Goal: Information Seeking & Learning: Learn about a topic

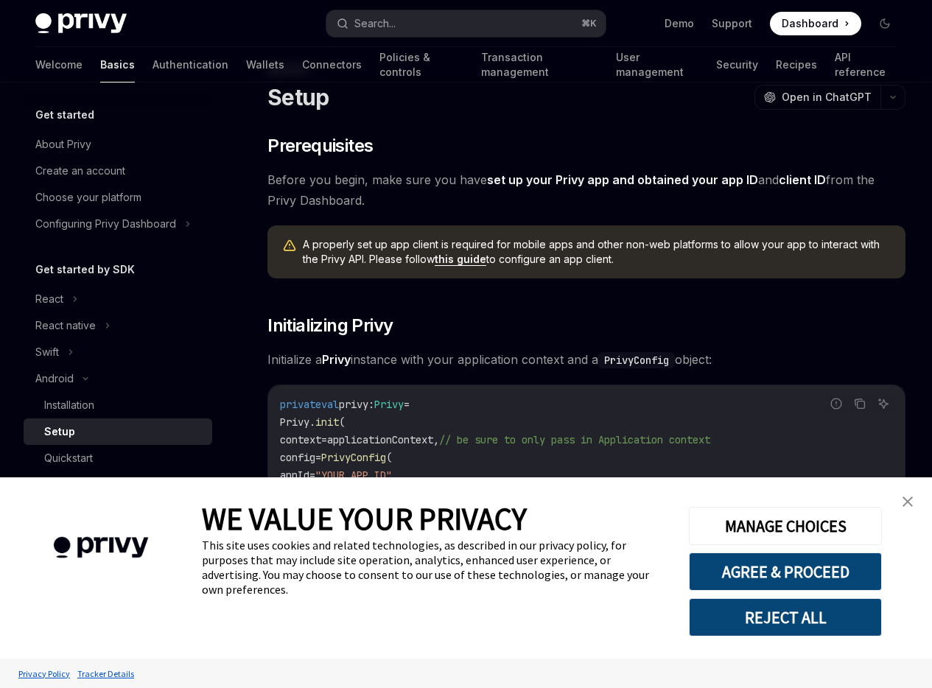
type textarea "*"
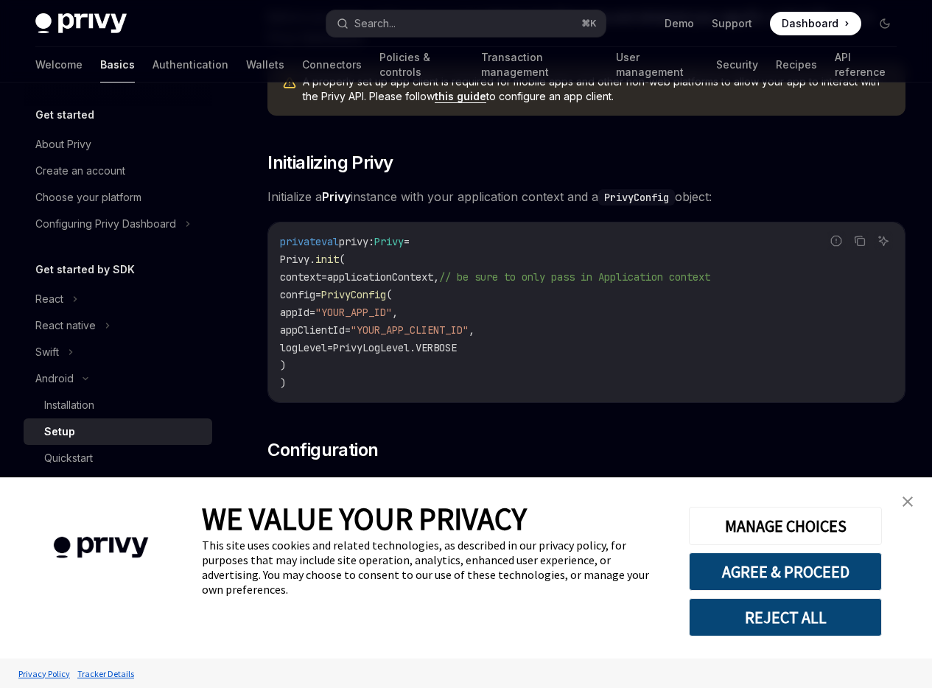
scroll to position [290, 0]
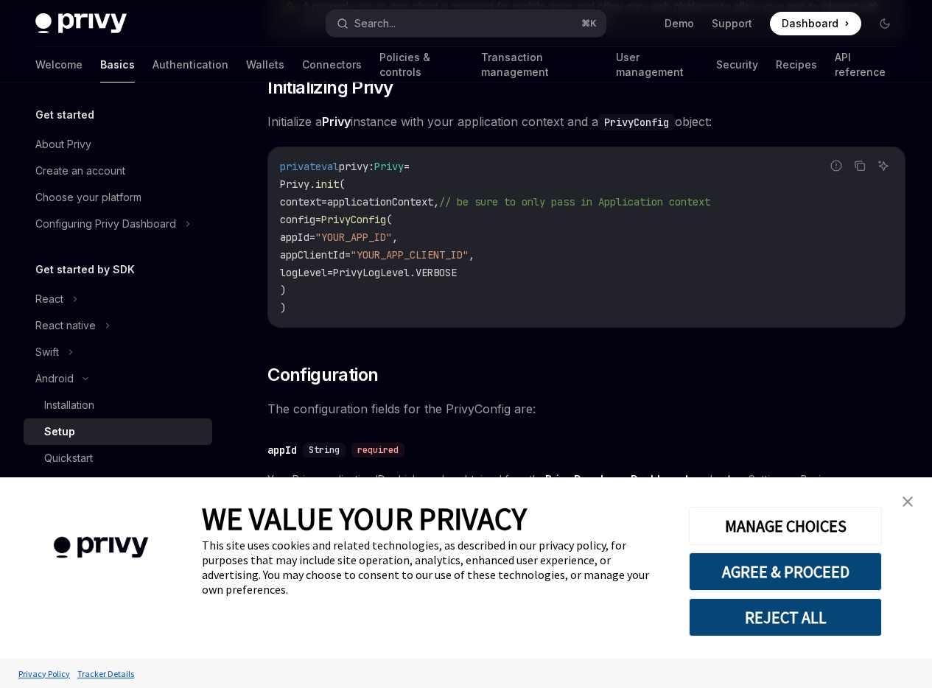
click at [0, 0] on div "On this page Prerequisites Initializing Privy Configuration" at bounding box center [0, 0] width 0 height 0
click at [903, 502] on img "close banner" at bounding box center [907, 502] width 10 height 10
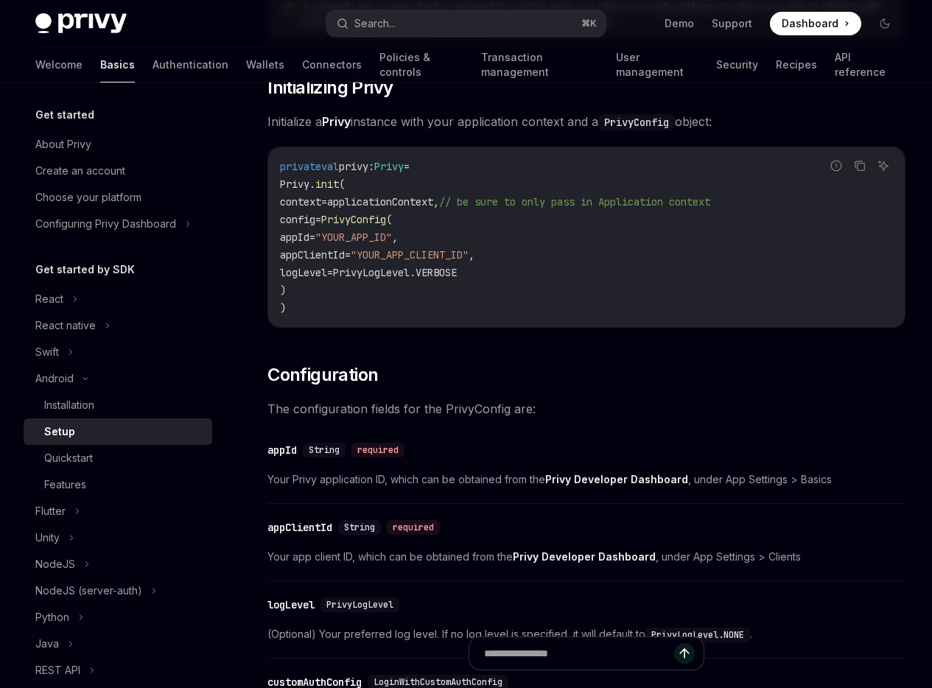
scroll to position [271, 0]
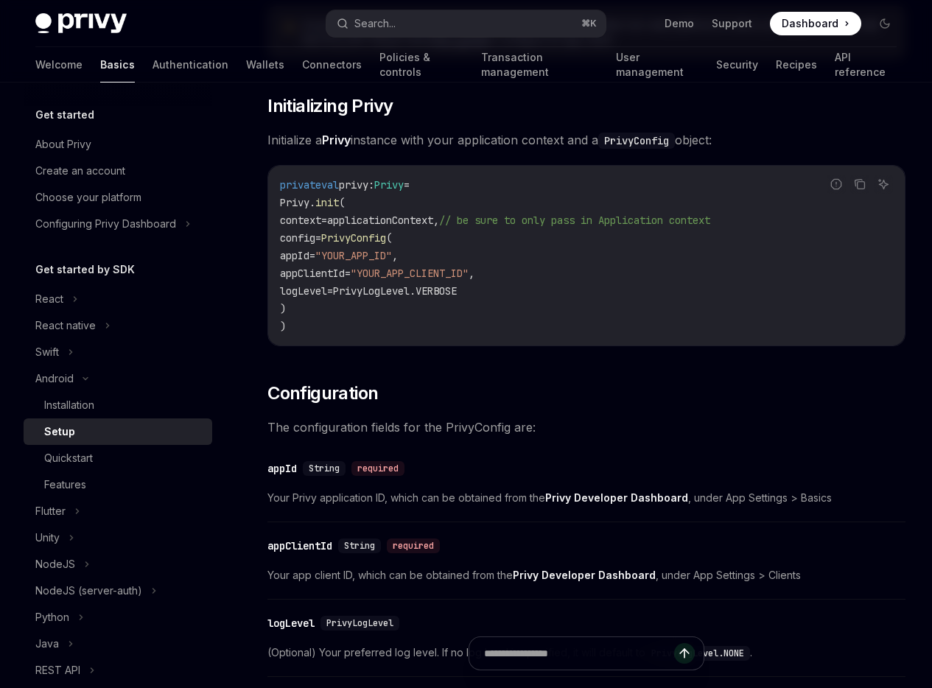
click at [506, 335] on code "private val privy: Privy = Privy. init ( context = applicationContext, // be su…" at bounding box center [586, 255] width 613 height 159
drag, startPoint x: 300, startPoint y: 238, endPoint x: 359, endPoint y: 242, distance: 59.1
click at [345, 209] on span "Privy. init (" at bounding box center [312, 202] width 65 height 13
copy span "Privy. init"
click at [395, 245] on code "private val privy: Privy = Privy. init ( context = applicationContext, // be su…" at bounding box center [586, 255] width 613 height 159
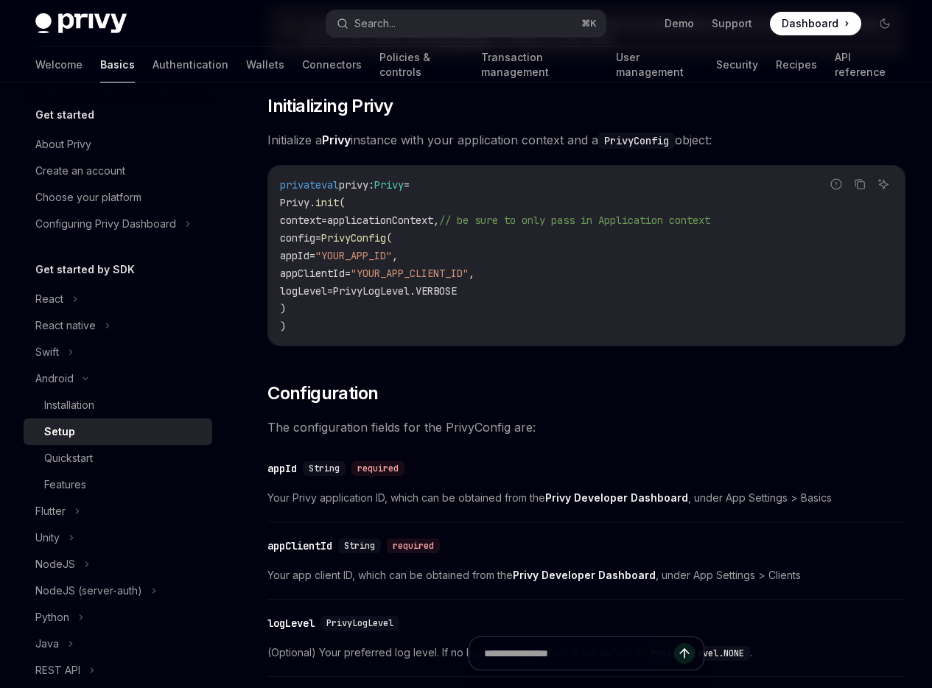
click at [386, 245] on span "PrivyConfig" at bounding box center [353, 237] width 65 height 13
copy span "PrivyConfig"
click at [345, 280] on span "appClientId" at bounding box center [312, 273] width 65 height 13
click at [404, 192] on span "Privy" at bounding box center [388, 184] width 29 height 13
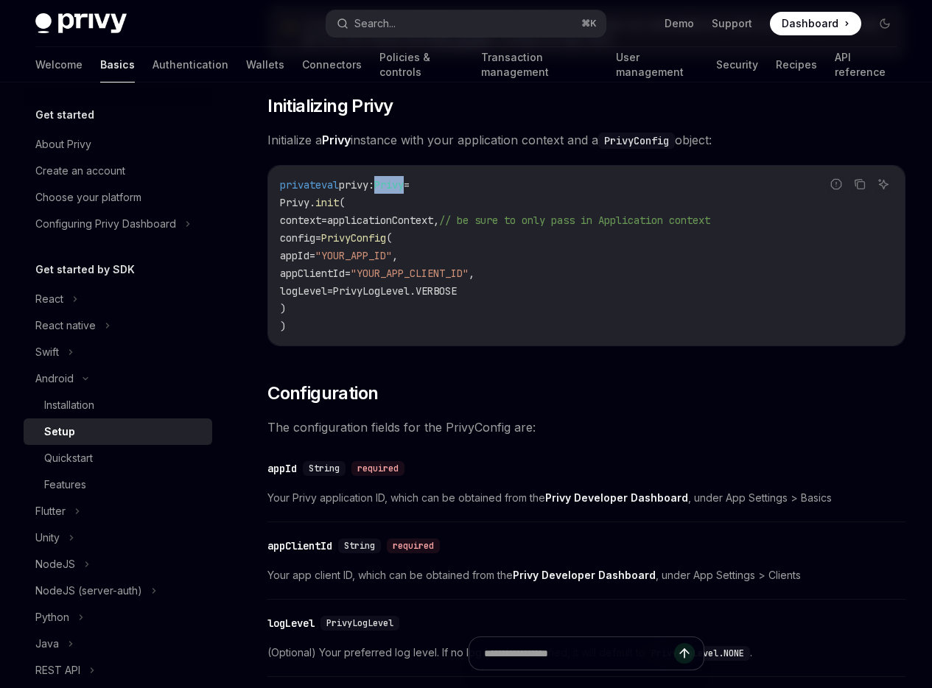
click at [404, 192] on span "Privy" at bounding box center [388, 184] width 29 height 13
copy span "Privy"
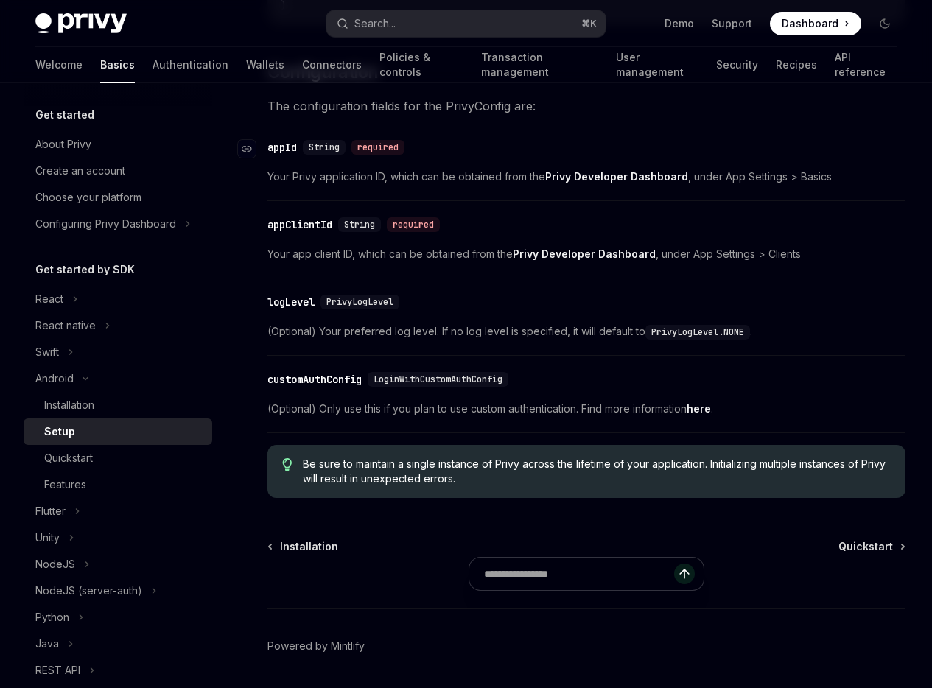
scroll to position [584, 0]
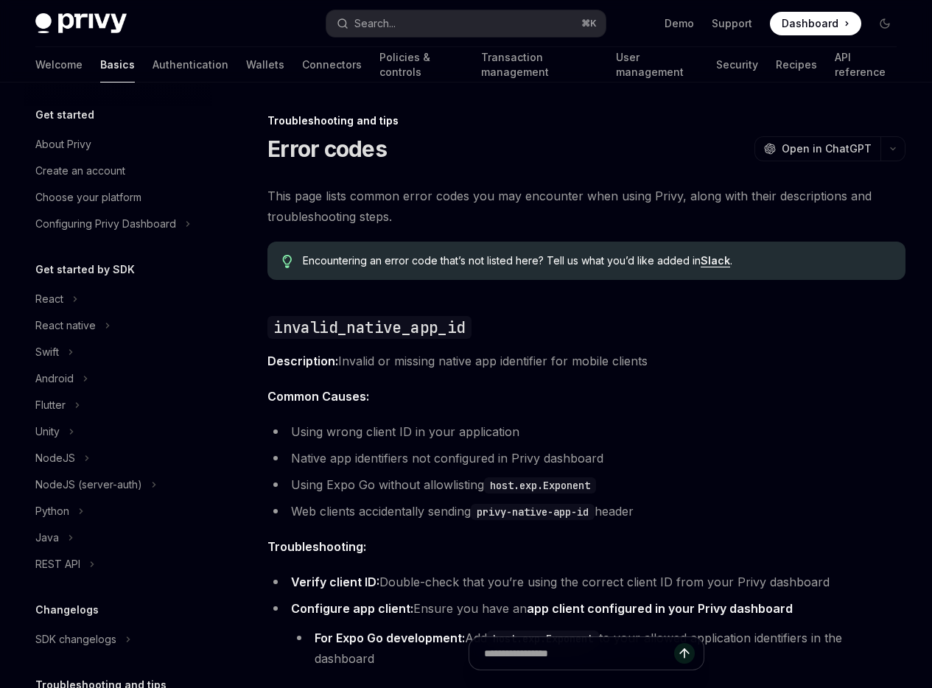
type textarea "*"
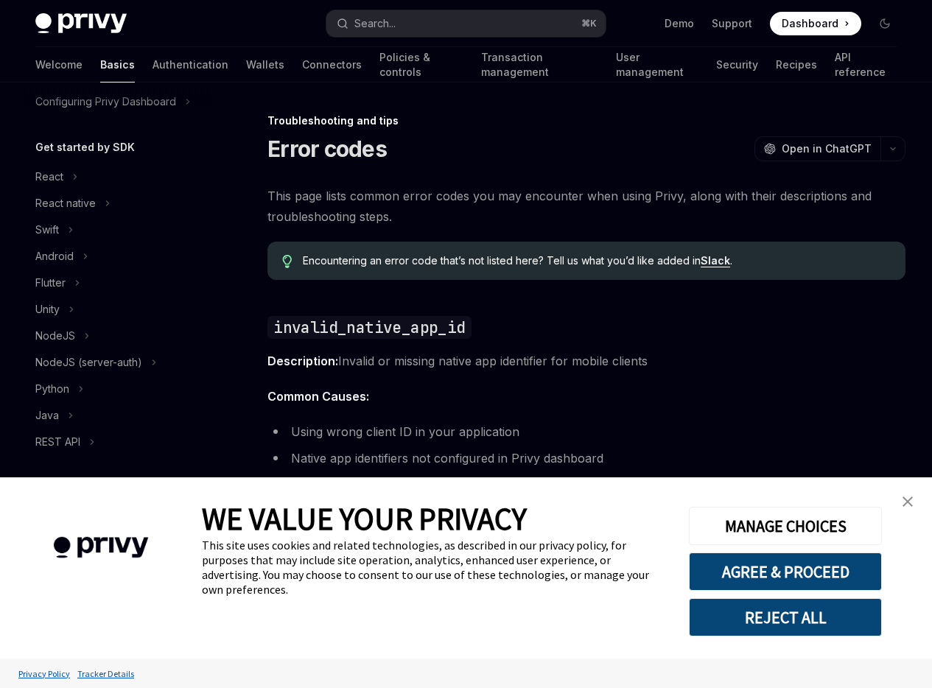
click at [0, 0] on div "On this page invalid_native_app_id invalid_origin linked_to_another_user failed…" at bounding box center [0, 0] width 0 height 0
click at [789, 620] on button "REJECT ALL" at bounding box center [785, 617] width 193 height 38
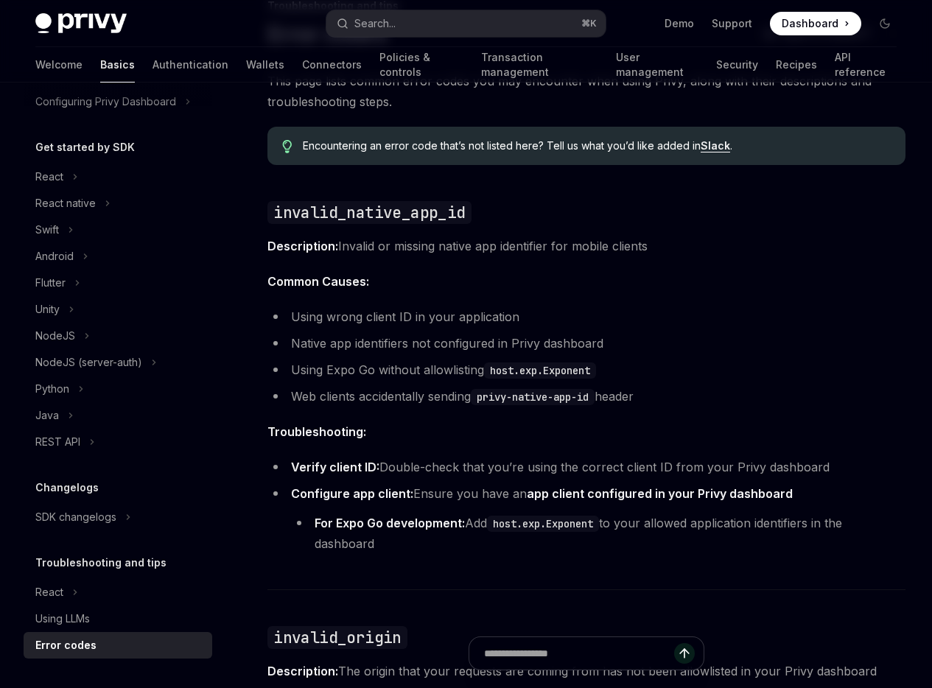
scroll to position [371, 0]
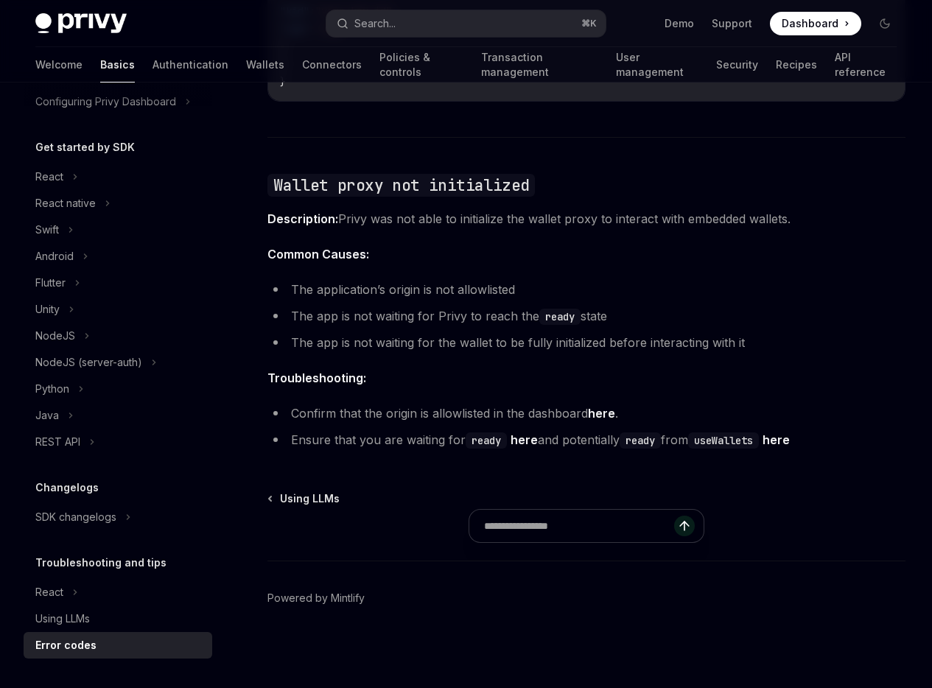
scroll to position [2167, 0]
drag, startPoint x: 308, startPoint y: 235, endPoint x: 436, endPoint y: 234, distance: 128.2
drag, startPoint x: 490, startPoint y: 238, endPoint x: 631, endPoint y: 246, distance: 141.7
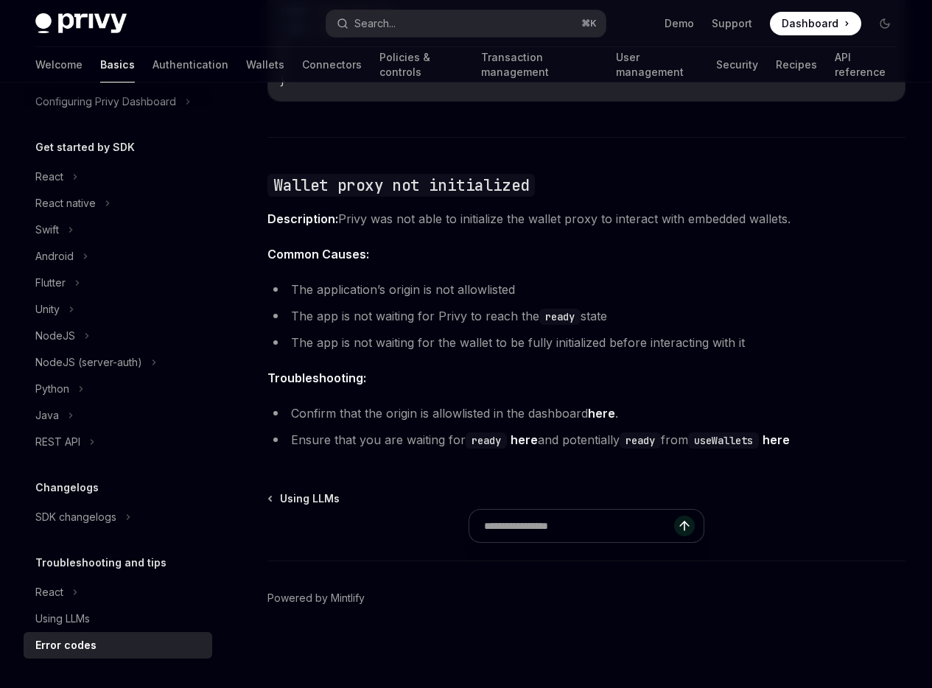
copy span "keys"
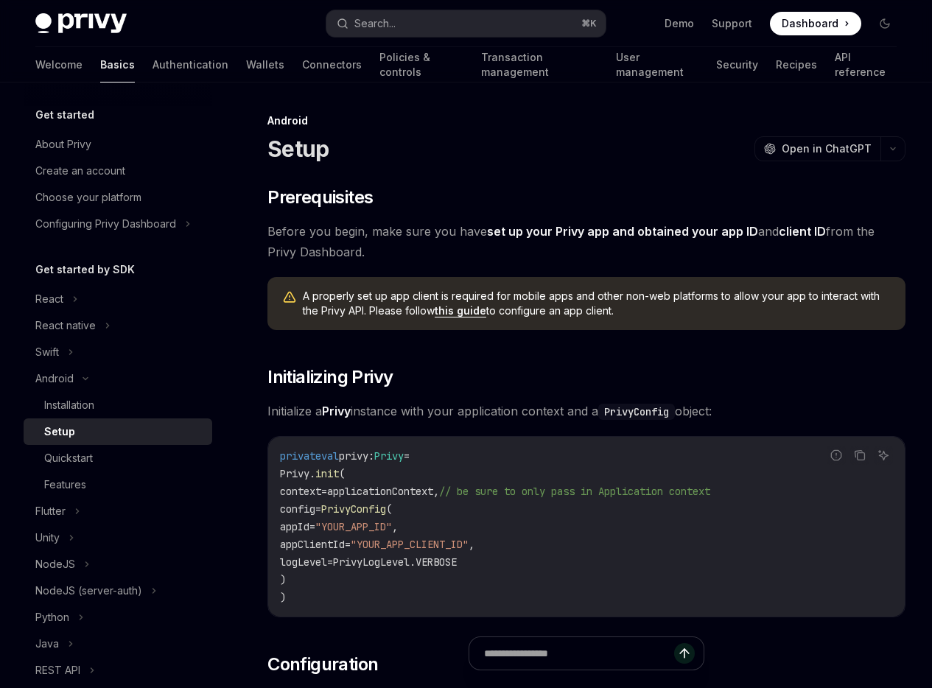
type textarea "*"
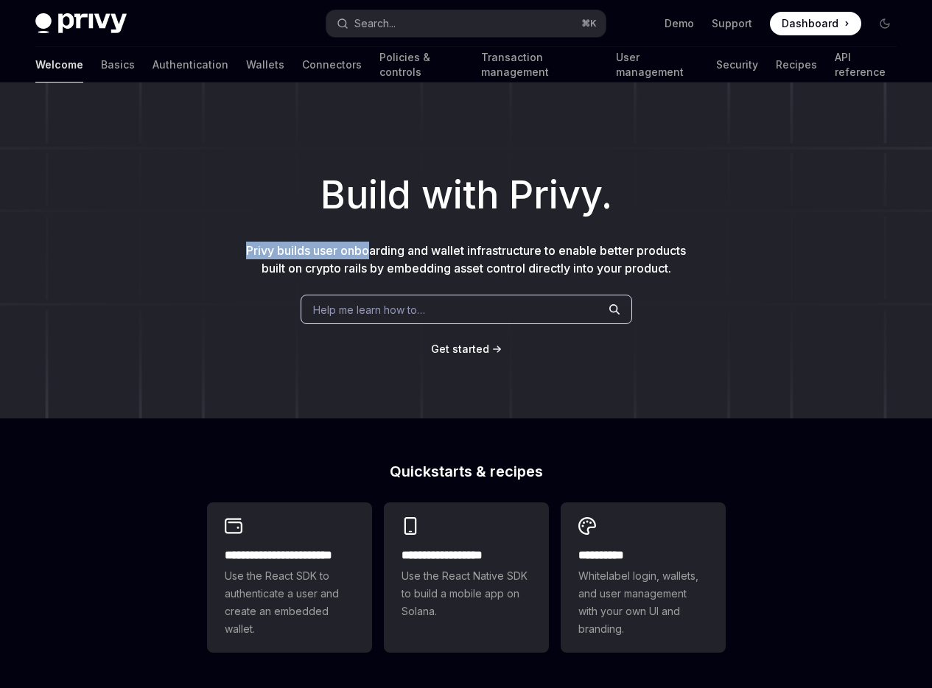
drag, startPoint x: 253, startPoint y: 249, endPoint x: 373, endPoint y: 254, distance: 120.2
click at [373, 254] on div "Build with Privy. Privy builds user onboarding and wallet infrastructure to ena…" at bounding box center [466, 251] width 932 height 336
click at [386, 256] on span "Privy builds user onboarding and wallet infrastructure to enable better product…" at bounding box center [466, 259] width 440 height 32
drag, startPoint x: 392, startPoint y: 248, endPoint x: 508, endPoint y: 247, distance: 115.7
click at [477, 247] on span "Privy builds user onboarding and wallet infrastructure to enable better product…" at bounding box center [466, 259] width 440 height 32
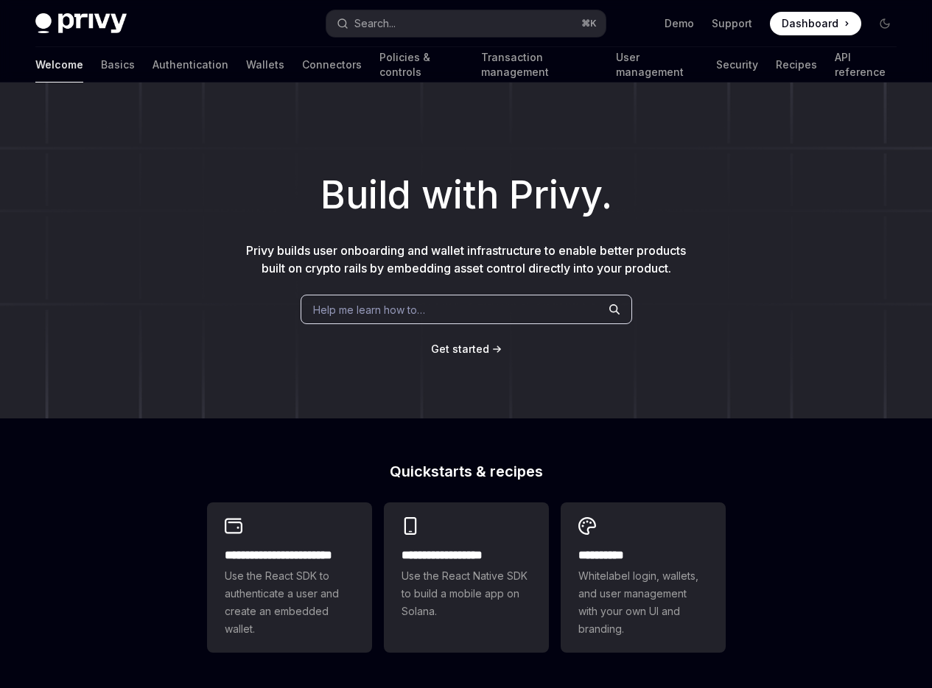
click at [513, 247] on span "Privy builds user onboarding and wallet infrastructure to enable better product…" at bounding box center [466, 259] width 440 height 32
drag, startPoint x: 538, startPoint y: 253, endPoint x: 636, endPoint y: 255, distance: 98.0
click at [611, 254] on span "Privy builds user onboarding and wallet infrastructure to enable better product…" at bounding box center [466, 259] width 440 height 32
drag, startPoint x: 638, startPoint y: 255, endPoint x: 419, endPoint y: 263, distance: 219.0
click at [637, 255] on span "Privy builds user onboarding and wallet infrastructure to enable better product…" at bounding box center [466, 259] width 440 height 32
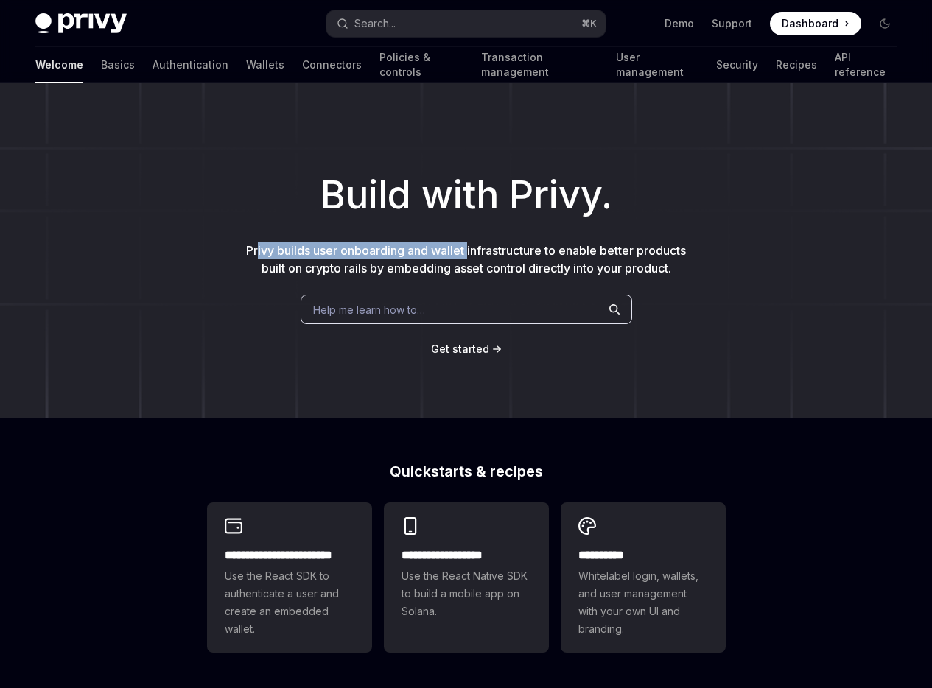
drag, startPoint x: 285, startPoint y: 253, endPoint x: 517, endPoint y: 253, distance: 232.1
click at [469, 253] on span "Privy builds user onboarding and wallet infrastructure to enable better product…" at bounding box center [466, 259] width 440 height 32
drag, startPoint x: 583, startPoint y: 256, endPoint x: 558, endPoint y: 264, distance: 25.6
click at [582, 257] on span "Privy builds user onboarding and wallet infrastructure to enable better product…" at bounding box center [466, 259] width 440 height 32
click at [547, 194] on h1 "Build with Privy." at bounding box center [466, 195] width 885 height 57
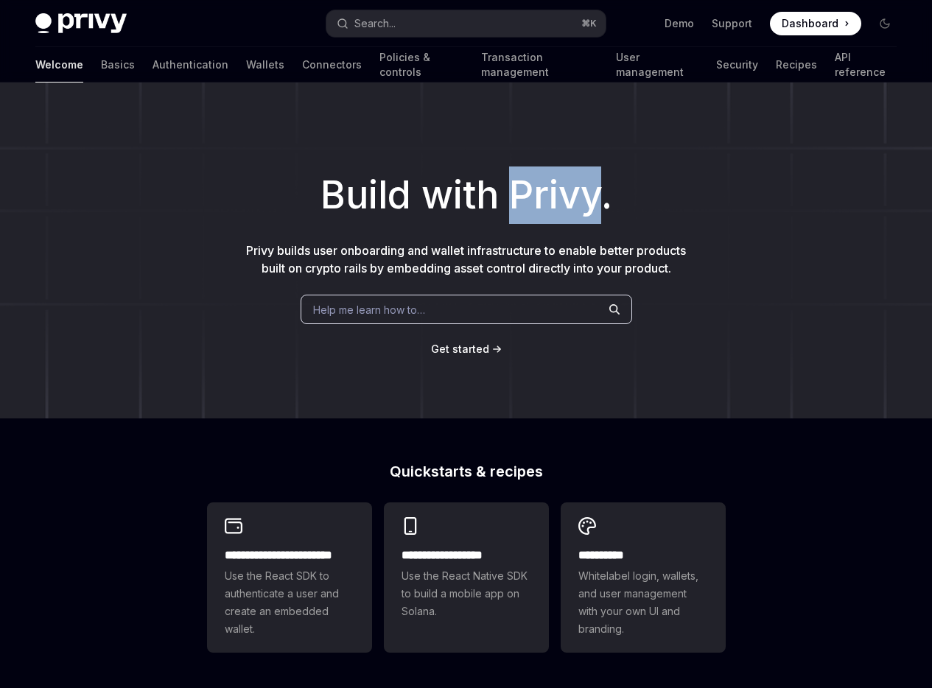
click at [547, 194] on h1 "Build with Privy." at bounding box center [466, 195] width 885 height 57
copy h1 "Privy"
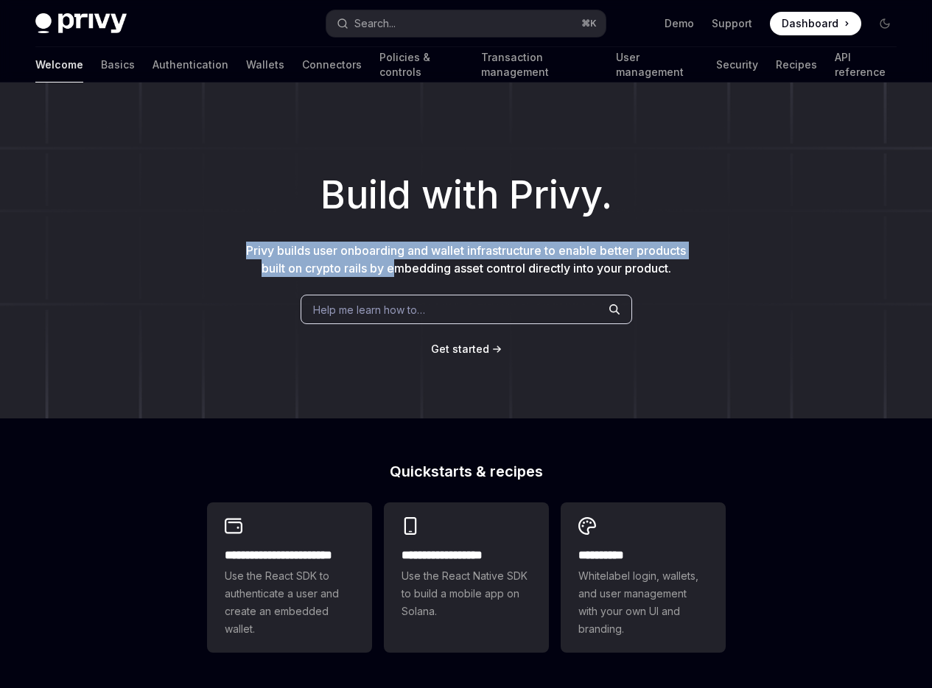
drag, startPoint x: 220, startPoint y: 250, endPoint x: 611, endPoint y: 266, distance: 391.5
click at [421, 260] on div "Build with Privy. Privy builds user onboarding and wallet infrastructure to ena…" at bounding box center [466, 251] width 932 height 336
click at [819, 27] on span "Dashboard" at bounding box center [810, 23] width 57 height 15
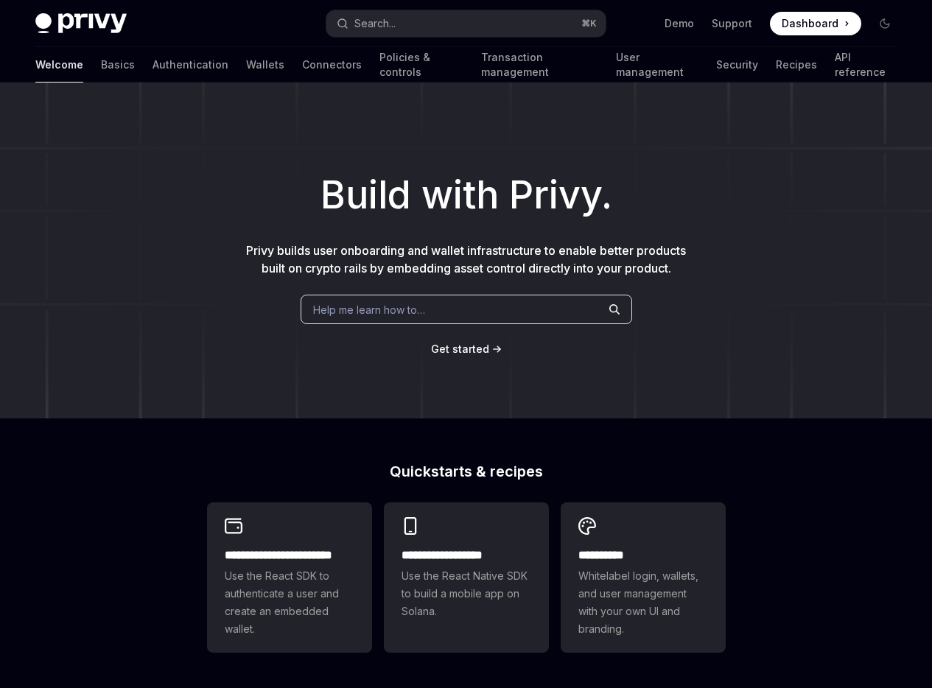
click at [119, 228] on div "Build with Privy. Privy builds user onboarding and wallet infrastructure to ena…" at bounding box center [466, 251] width 932 height 336
click at [824, 27] on span "Dashboard" at bounding box center [810, 23] width 57 height 15
